Goal: Information Seeking & Learning: Learn about a topic

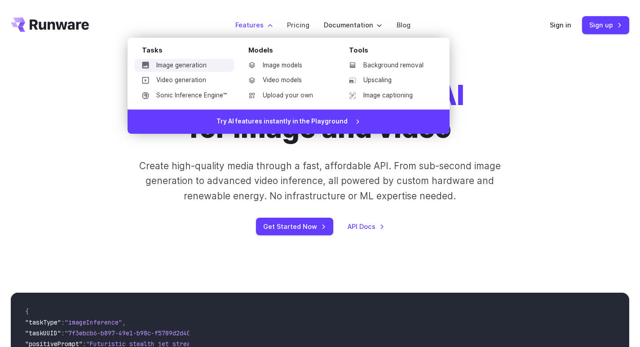
click at [165, 66] on link "Image generation" at bounding box center [184, 65] width 99 height 13
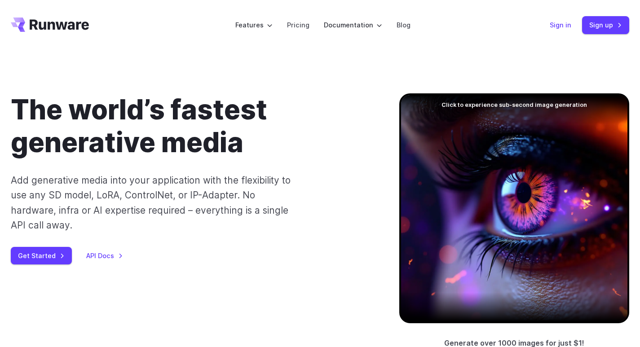
click at [566, 25] on link "Sign in" at bounding box center [561, 25] width 22 height 10
click at [596, 20] on link "Sign up" at bounding box center [605, 25] width 47 height 18
click at [70, 18] on icon "Go to /" at bounding box center [50, 25] width 78 height 14
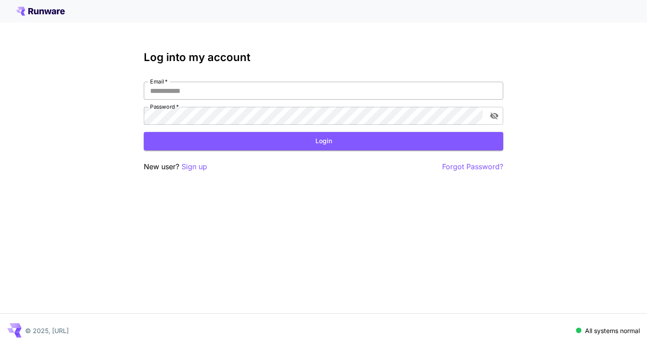
click at [193, 93] on input "Email   *" at bounding box center [323, 91] width 359 height 18
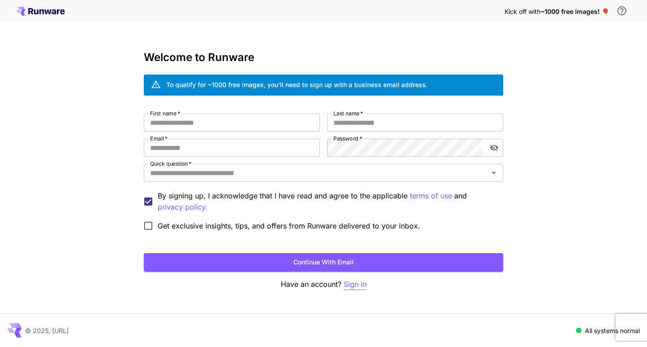
click at [360, 282] on p "Sign in" at bounding box center [355, 284] width 23 height 11
click at [41, 13] on icon at bounding box center [40, 11] width 49 height 9
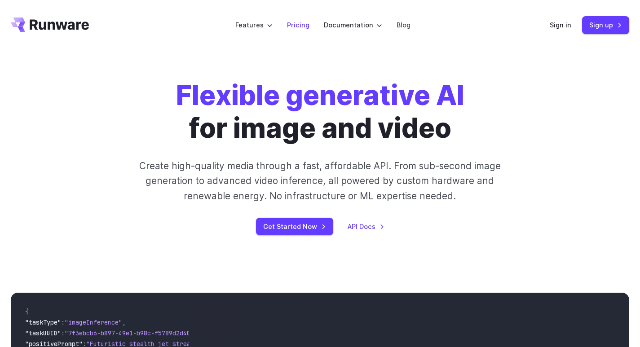
click at [299, 26] on link "Pricing" at bounding box center [298, 25] width 22 height 10
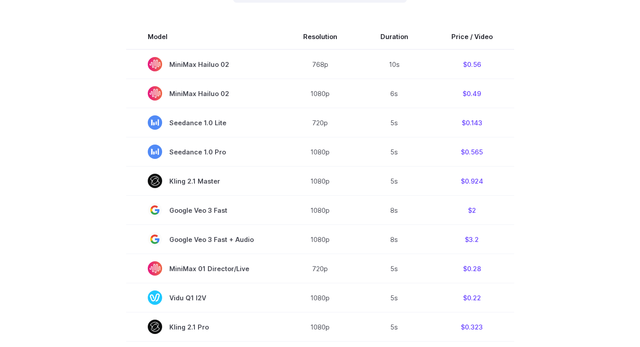
scroll to position [258, 0]
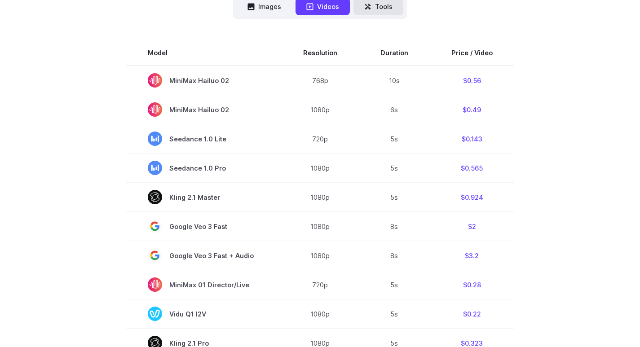
click at [381, 9] on button "Tools" at bounding box center [379, 7] width 50 height 18
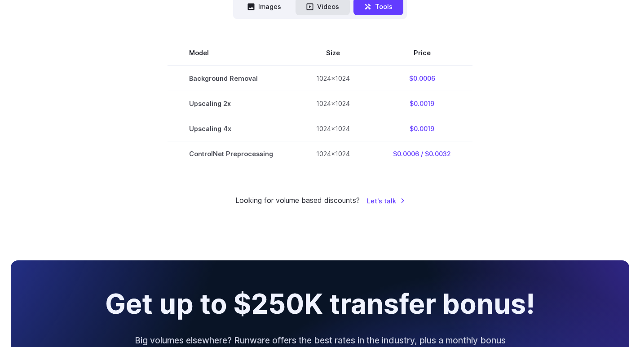
click at [338, 12] on button "Videos" at bounding box center [323, 7] width 54 height 18
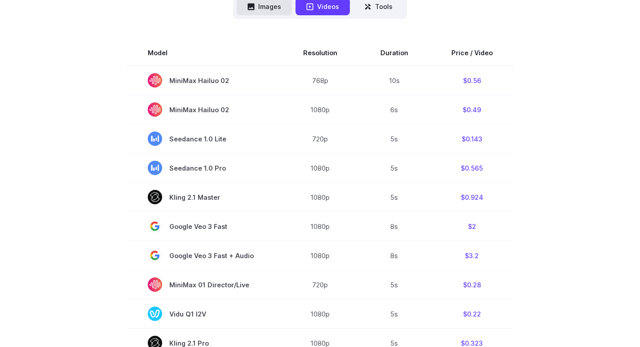
click at [275, 8] on button "Images" at bounding box center [264, 7] width 55 height 18
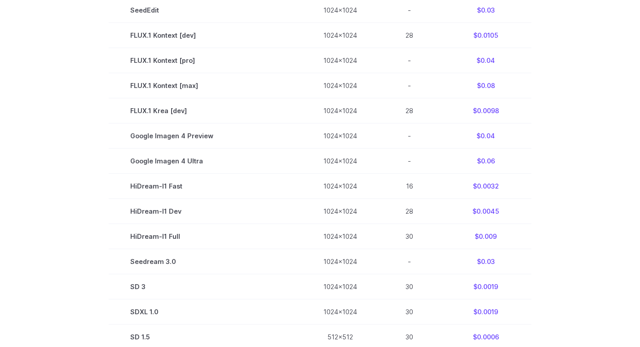
scroll to position [0, 0]
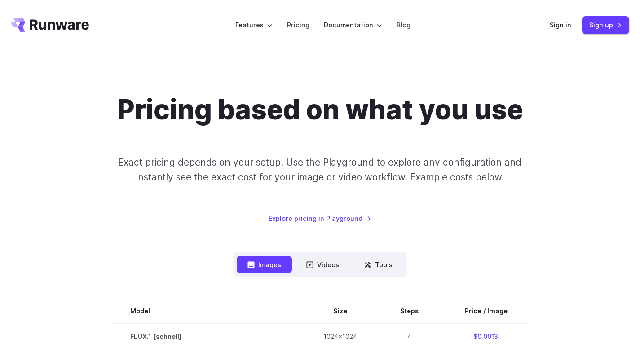
click at [83, 27] on icon "Go to /" at bounding box center [59, 24] width 59 height 10
